Goal: Information Seeking & Learning: Learn about a topic

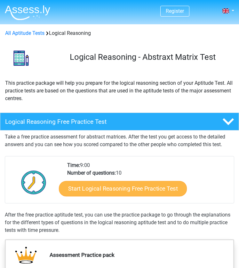
click at [97, 185] on link "Start Logical Reasoning Free Practice Test" at bounding box center [123, 188] width 128 height 15
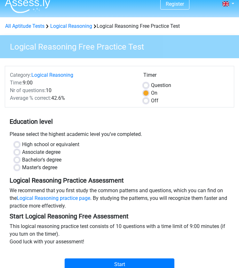
scroll to position [12, 0]
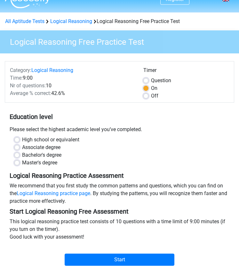
click at [53, 157] on label "Bachelor's degree" at bounding box center [41, 155] width 39 height 8
click at [20, 157] on input "Bachelor's degree" at bounding box center [16, 154] width 5 height 6
radio input "true"
click at [113, 253] on div "Start" at bounding box center [120, 256] width 230 height 20
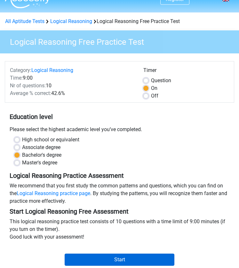
click at [113, 259] on input "Start" at bounding box center [120, 260] width 110 height 12
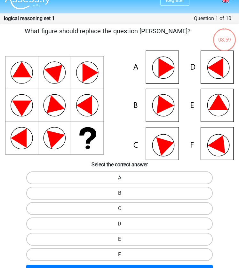
scroll to position [13, 0]
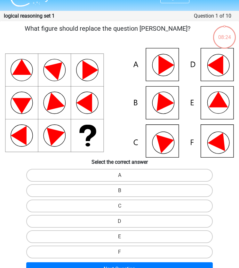
click at [155, 95] on icon at bounding box center [119, 103] width 229 height 110
click at [115, 190] on label "B" at bounding box center [119, 190] width 187 height 13
click at [120, 191] on input "B" at bounding box center [122, 193] width 4 height 4
radio input "true"
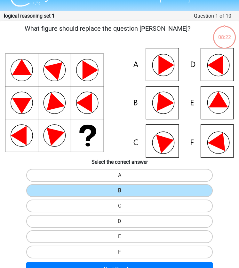
scroll to position [31, 0]
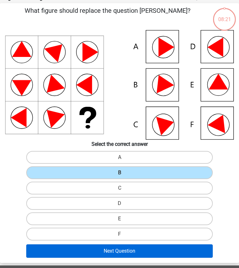
click at [113, 253] on button "Next Question" at bounding box center [119, 251] width 187 height 13
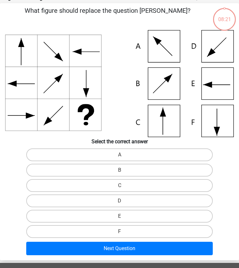
scroll to position [26, 0]
